Goal: Task Accomplishment & Management: Complete application form

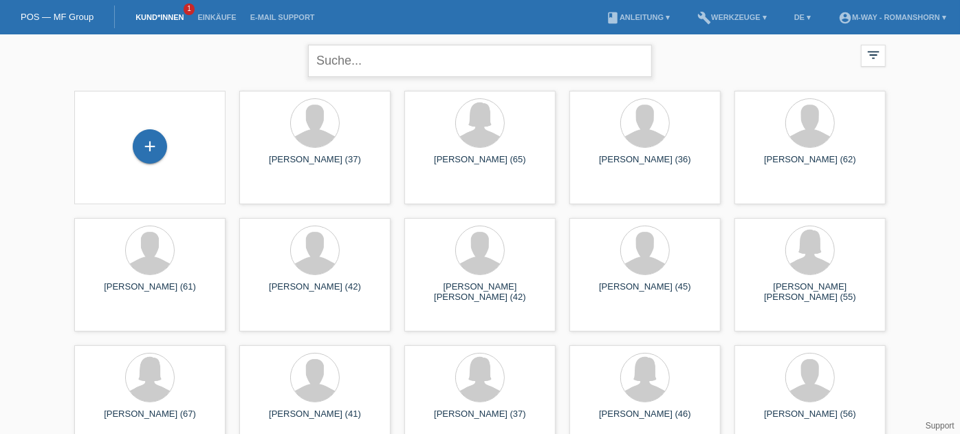
click at [371, 67] on input "text" at bounding box center [480, 61] width 344 height 32
type input "ste ben"
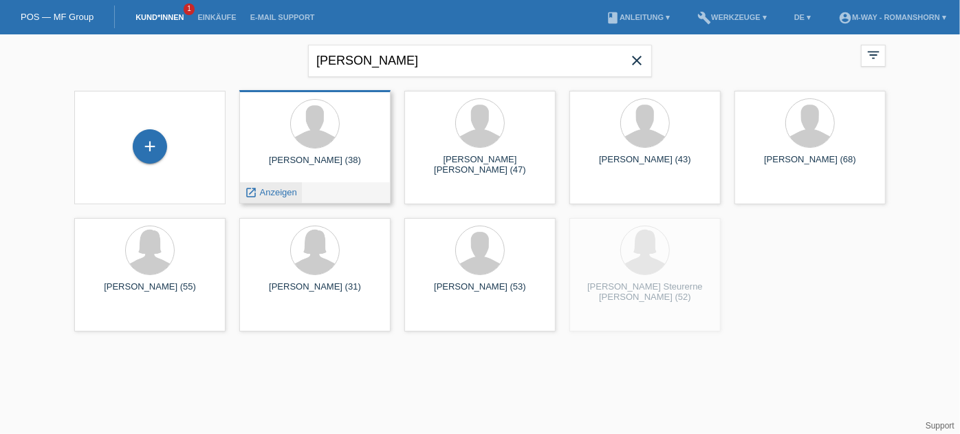
click at [282, 196] on span "Anzeigen" at bounding box center [278, 192] width 37 height 10
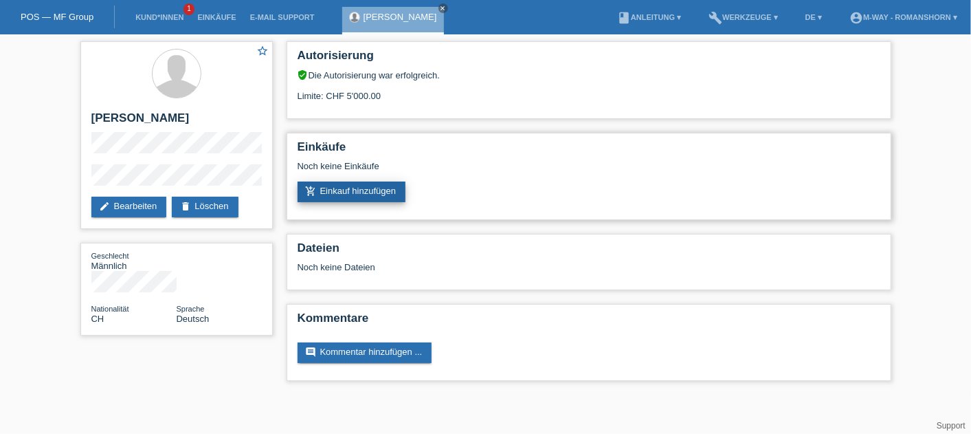
click at [365, 187] on link "add_shopping_cart Einkauf hinzufügen" at bounding box center [352, 191] width 109 height 21
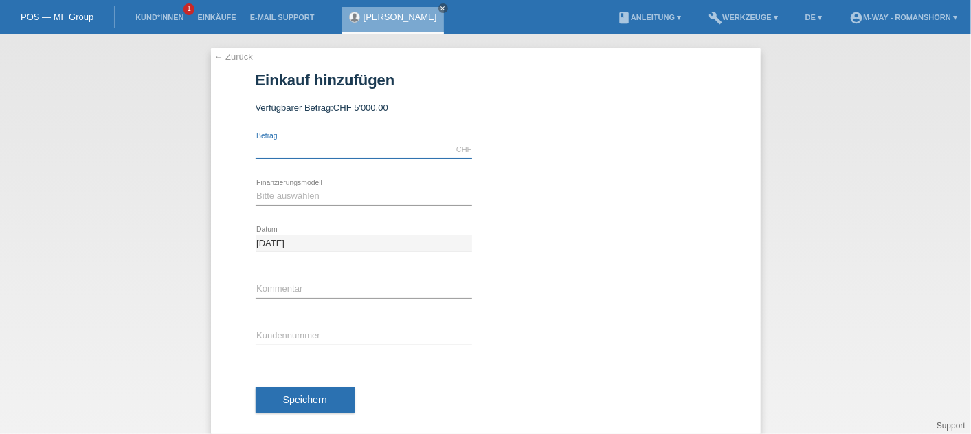
click at [297, 145] on input "text" at bounding box center [364, 149] width 217 height 17
type input "5000.00"
click at [274, 200] on select "Bitte auswählen Fixe Raten Kauf auf Rechnung mit Teilzahlungsoption" at bounding box center [364, 196] width 217 height 16
select select "77"
click at [256, 188] on select "Bitte auswählen Fixe Raten Kauf auf Rechnung mit Teilzahlungsoption" at bounding box center [364, 196] width 217 height 16
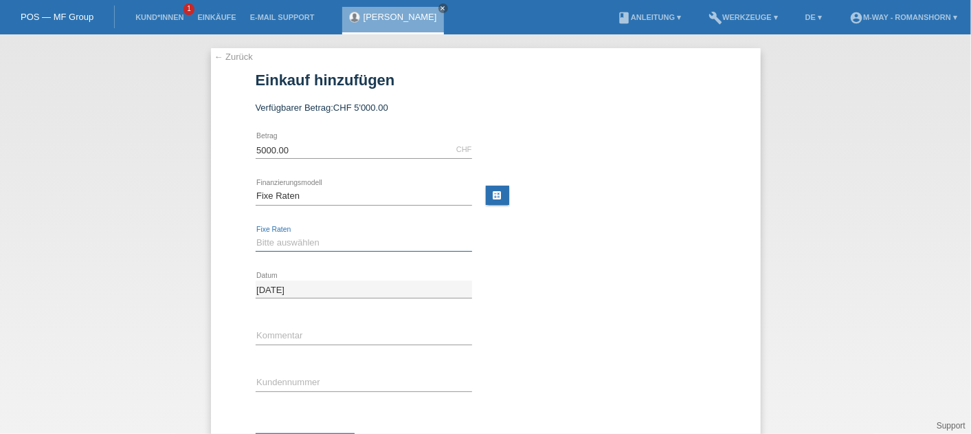
click at [274, 239] on select "Bitte auswählen 4 Raten 5 Raten 6 Raten 7 Raten 8 Raten 9 Raten 10 Raten 11 Rat…" at bounding box center [364, 242] width 217 height 16
select select "202"
click at [256, 234] on select "Bitte auswählen 4 Raten 5 Raten 6 Raten 7 Raten 8 Raten 9 Raten 10 Raten 11 Rat…" at bounding box center [364, 242] width 217 height 16
click at [328, 381] on input "text" at bounding box center [364, 382] width 217 height 17
type input "K511475"
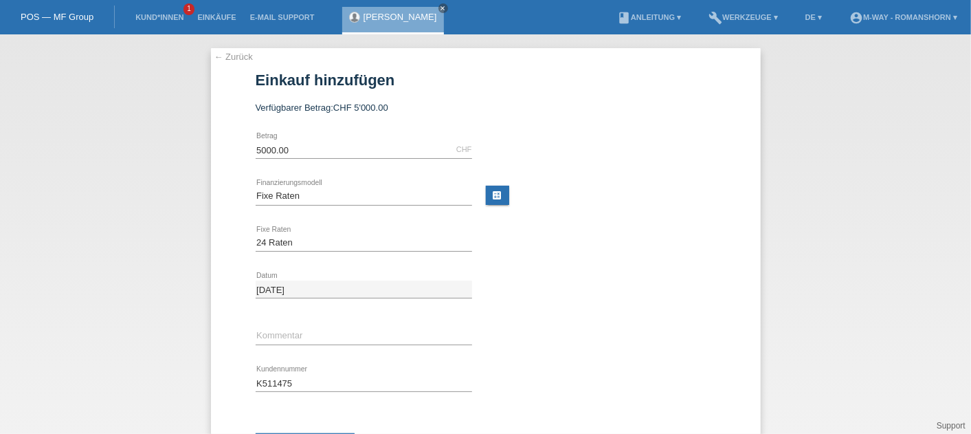
click at [538, 340] on div "error Kommentar" at bounding box center [486, 336] width 461 height 47
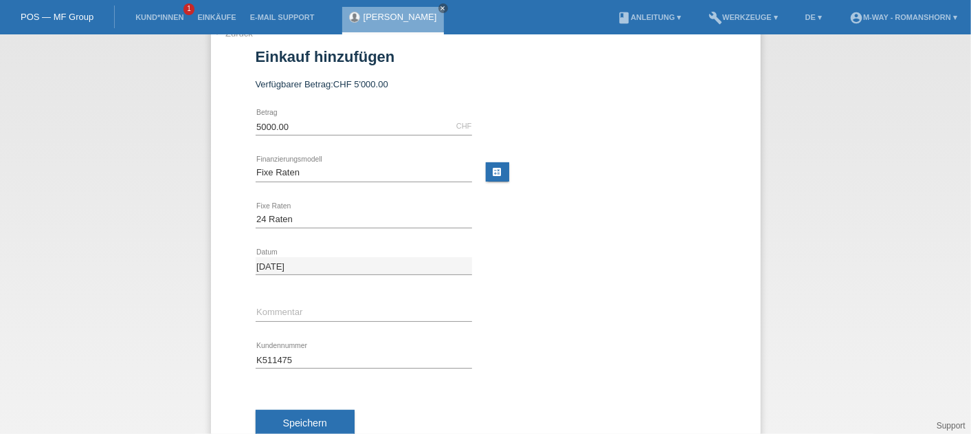
scroll to position [65, 0]
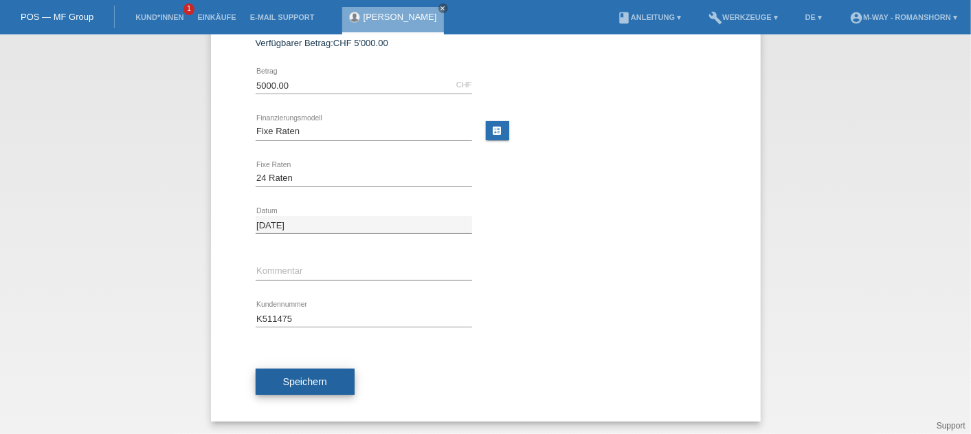
click at [292, 380] on span "Speichern" at bounding box center [305, 381] width 44 height 11
